Goal: Navigation & Orientation: Find specific page/section

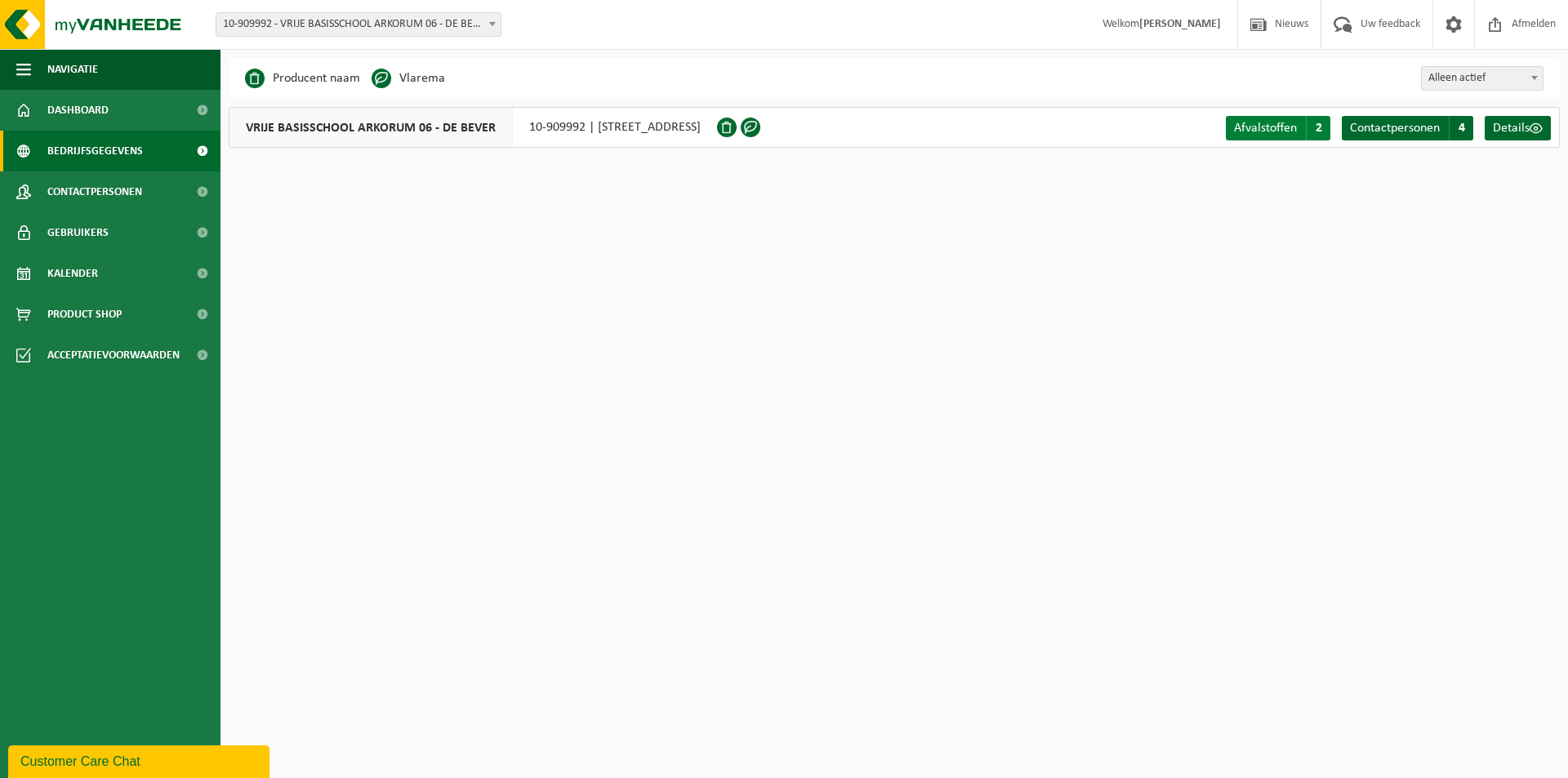
click at [1270, 125] on span "Afvalstoffen" at bounding box center [1265, 128] width 63 height 13
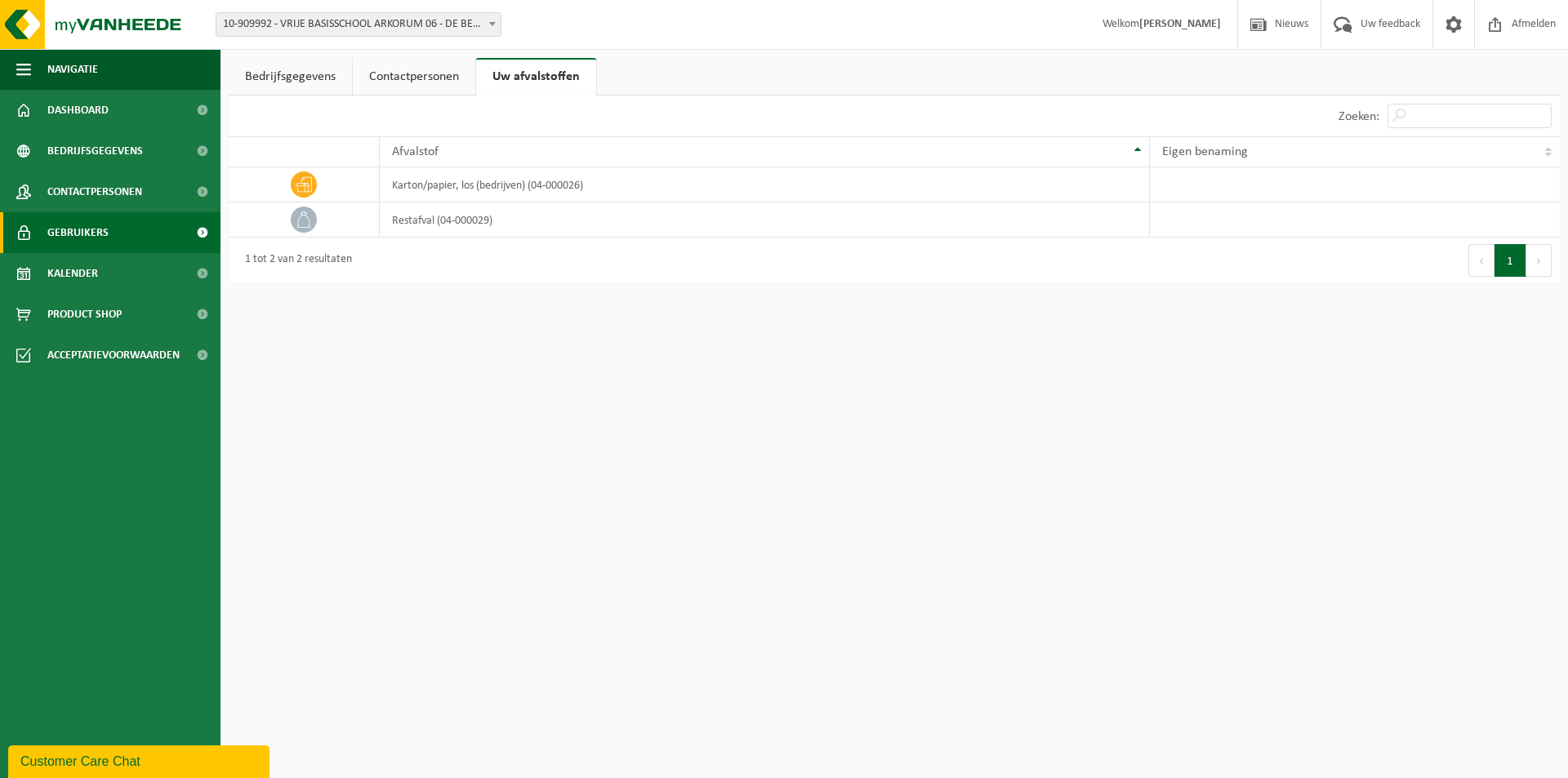
click at [71, 230] on span "Gebruikers" at bounding box center [77, 232] width 61 height 41
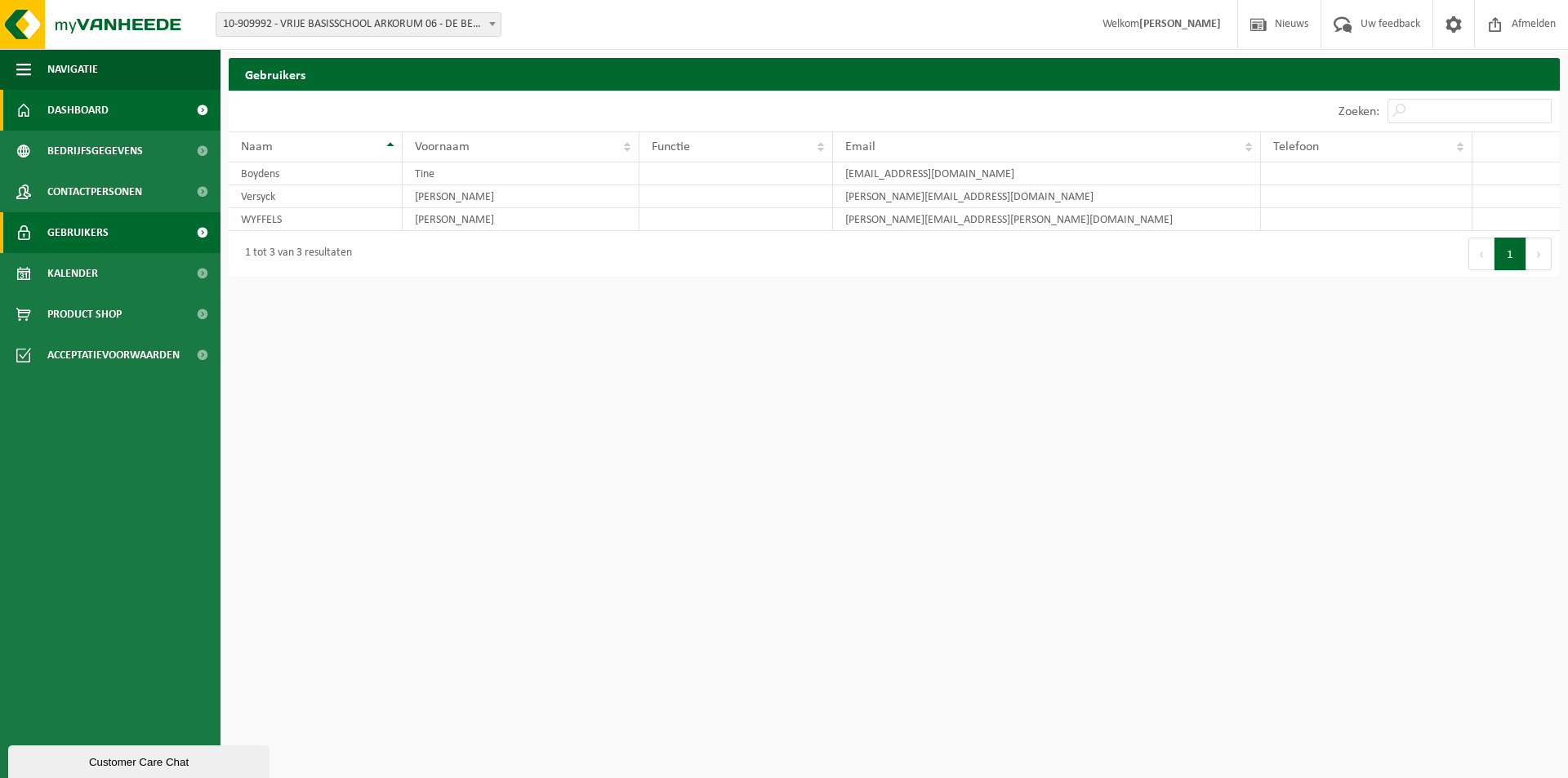
click at [87, 107] on span "Dashboard" at bounding box center [77, 110] width 61 height 41
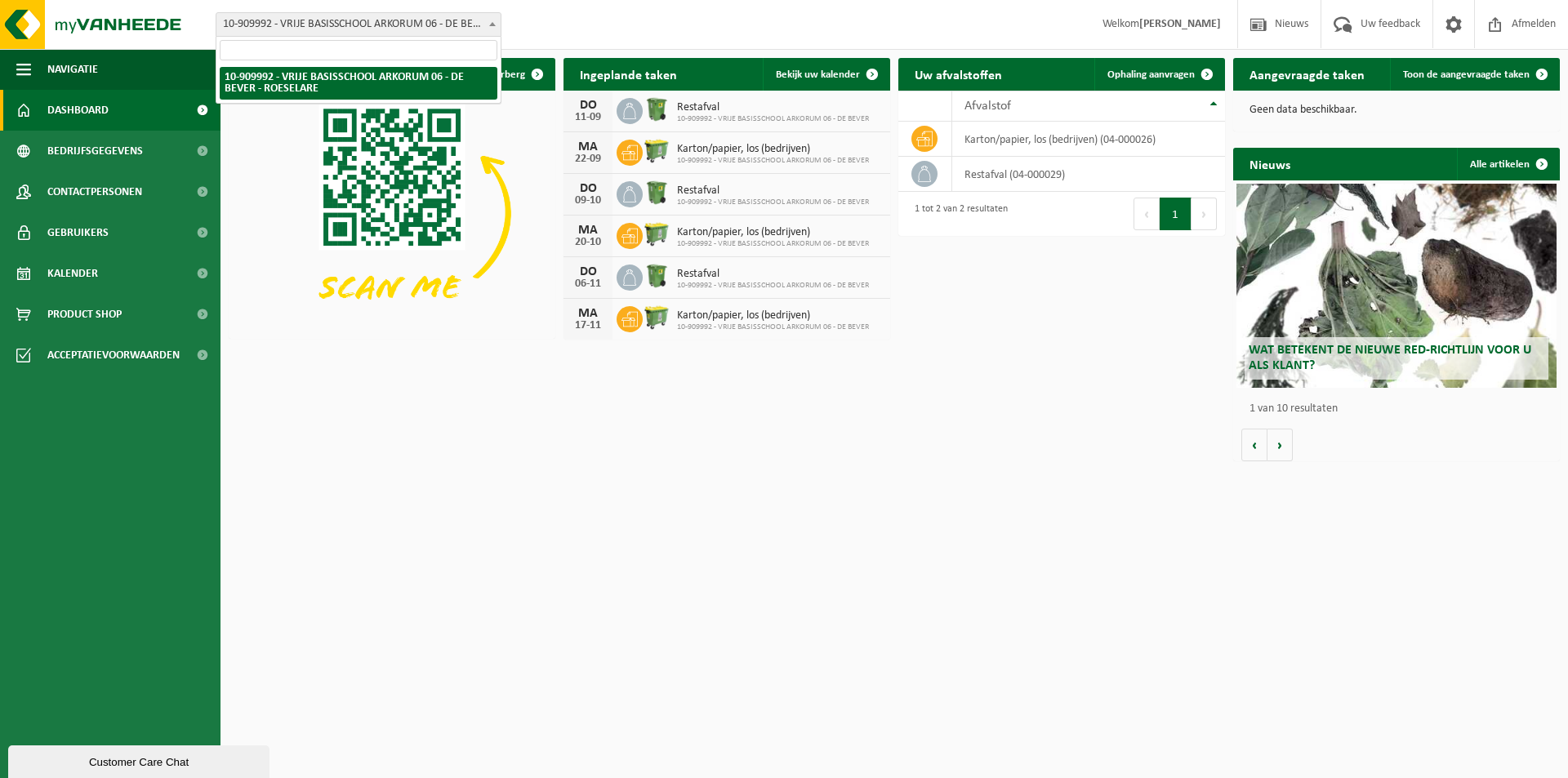
click at [492, 22] on b at bounding box center [492, 24] width 6 height 4
